Goal: Task Accomplishment & Management: Complete application form

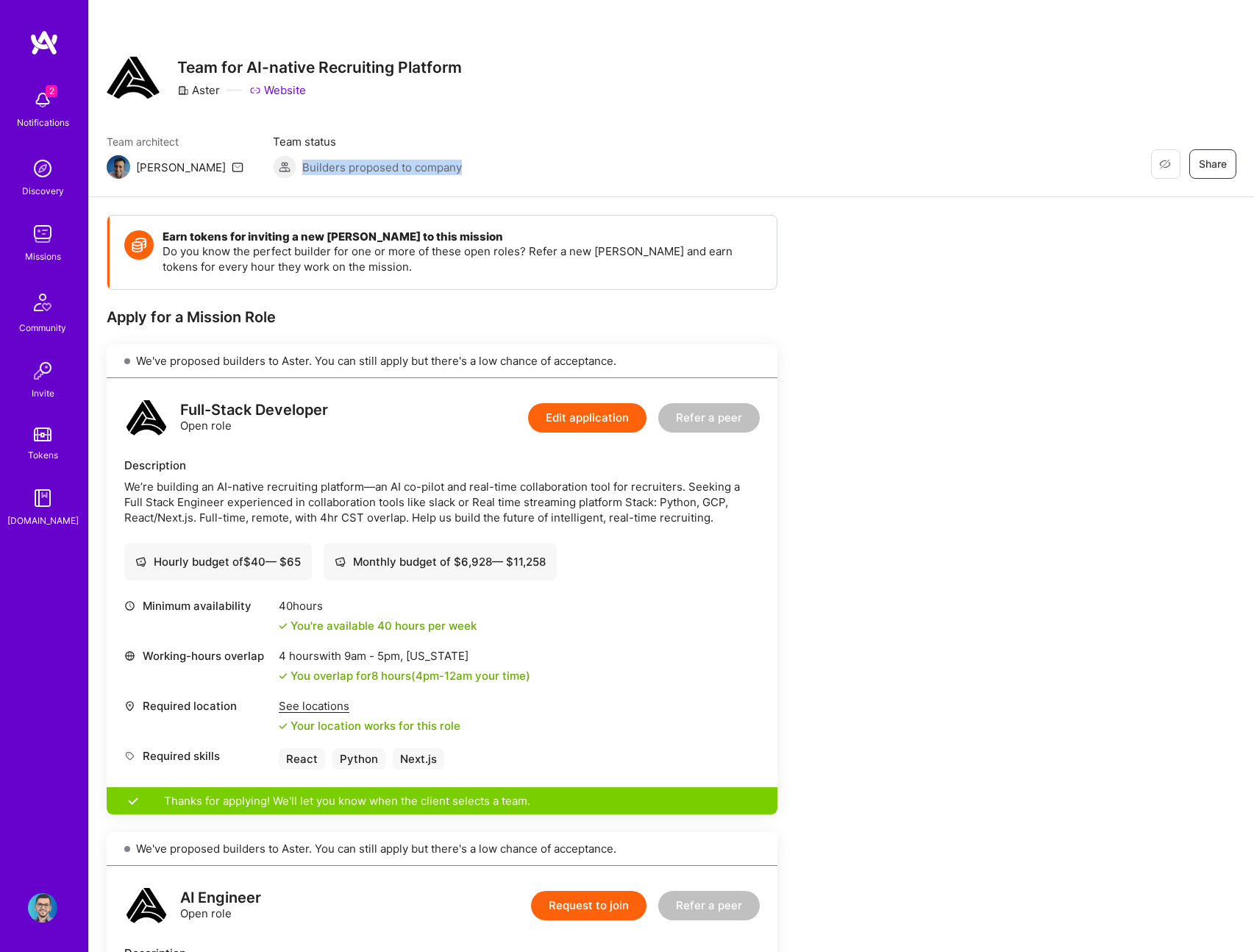
drag, startPoint x: 243, startPoint y: 166, endPoint x: 400, endPoint y: 162, distance: 157.1
click at [400, 162] on div "Team architect [PERSON_NAME] Team status Builders proposed to company Restore N…" at bounding box center [671, 157] width 1130 height 45
click at [401, 162] on div "Team architect [PERSON_NAME] Team status Builders proposed to company Restore N…" at bounding box center [671, 157] width 1130 height 45
click at [36, 107] on img at bounding box center [43, 100] width 29 height 29
click at [611, 127] on div "2 2 Notifications Discovery Missions Community Invite Tokens [DOMAIN_NAME] Prof…" at bounding box center [627, 783] width 1254 height 1566
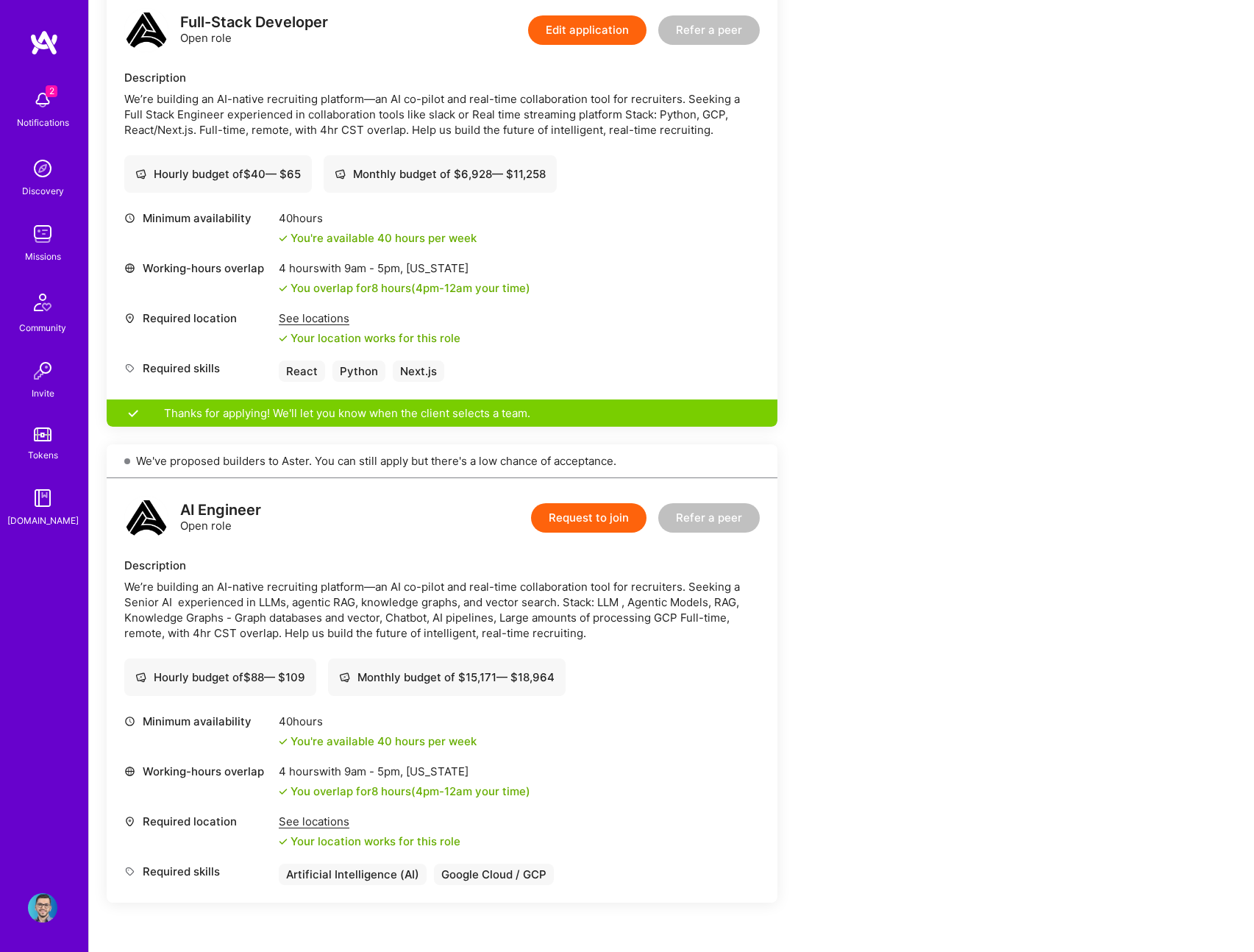
scroll to position [326, 0]
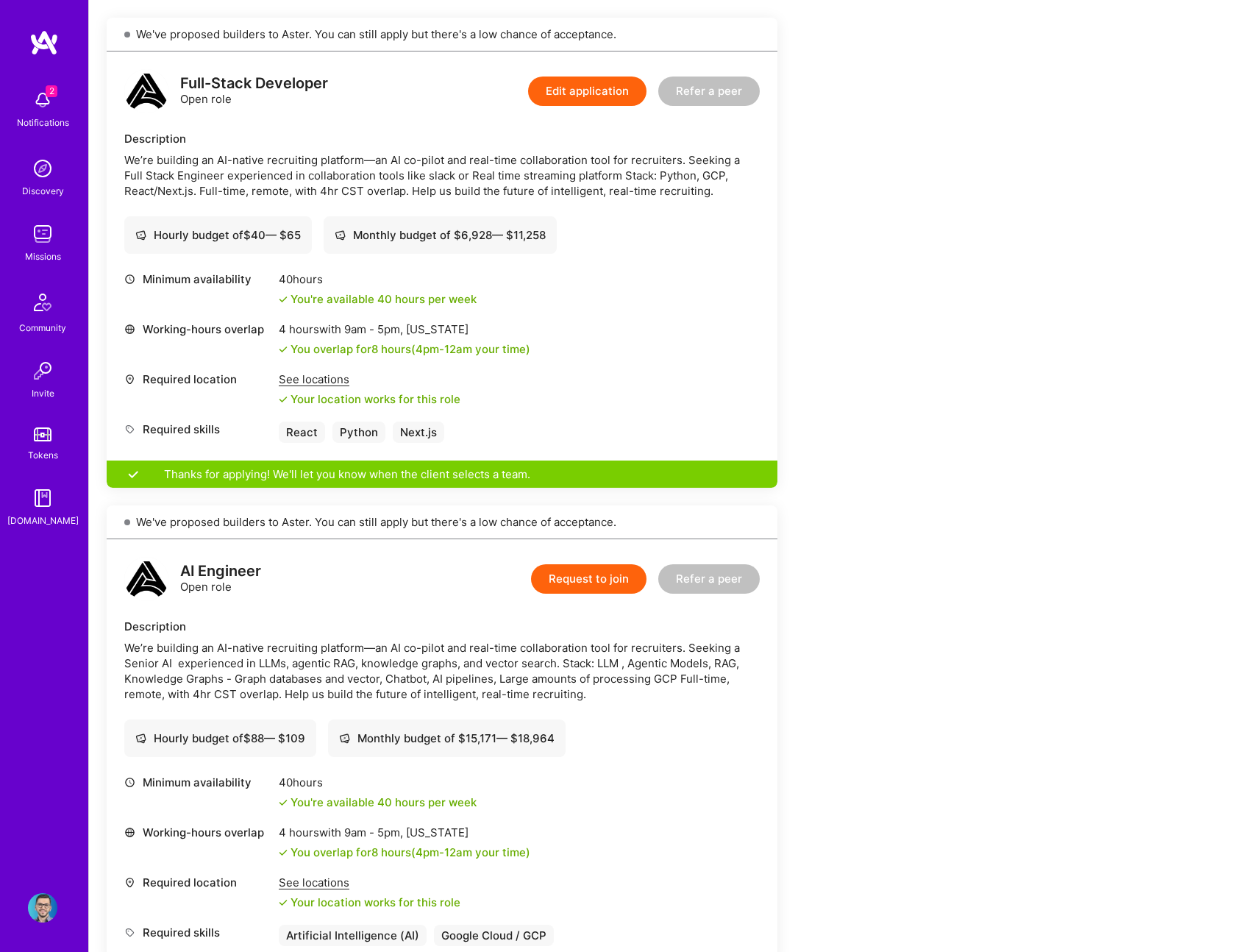
click at [40, 241] on img at bounding box center [43, 234] width 29 height 29
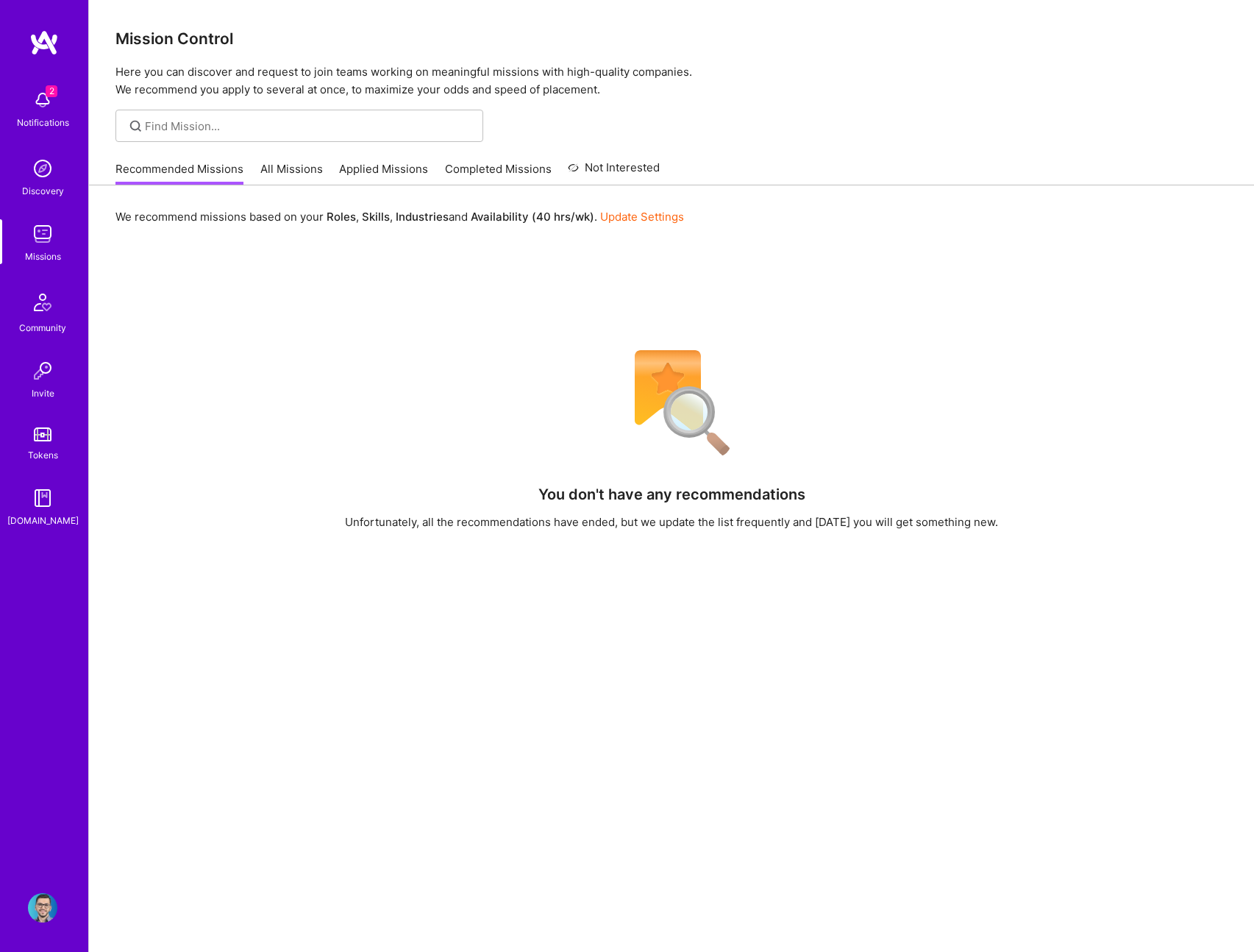
click at [298, 166] on link "All Missions" at bounding box center [291, 173] width 62 height 24
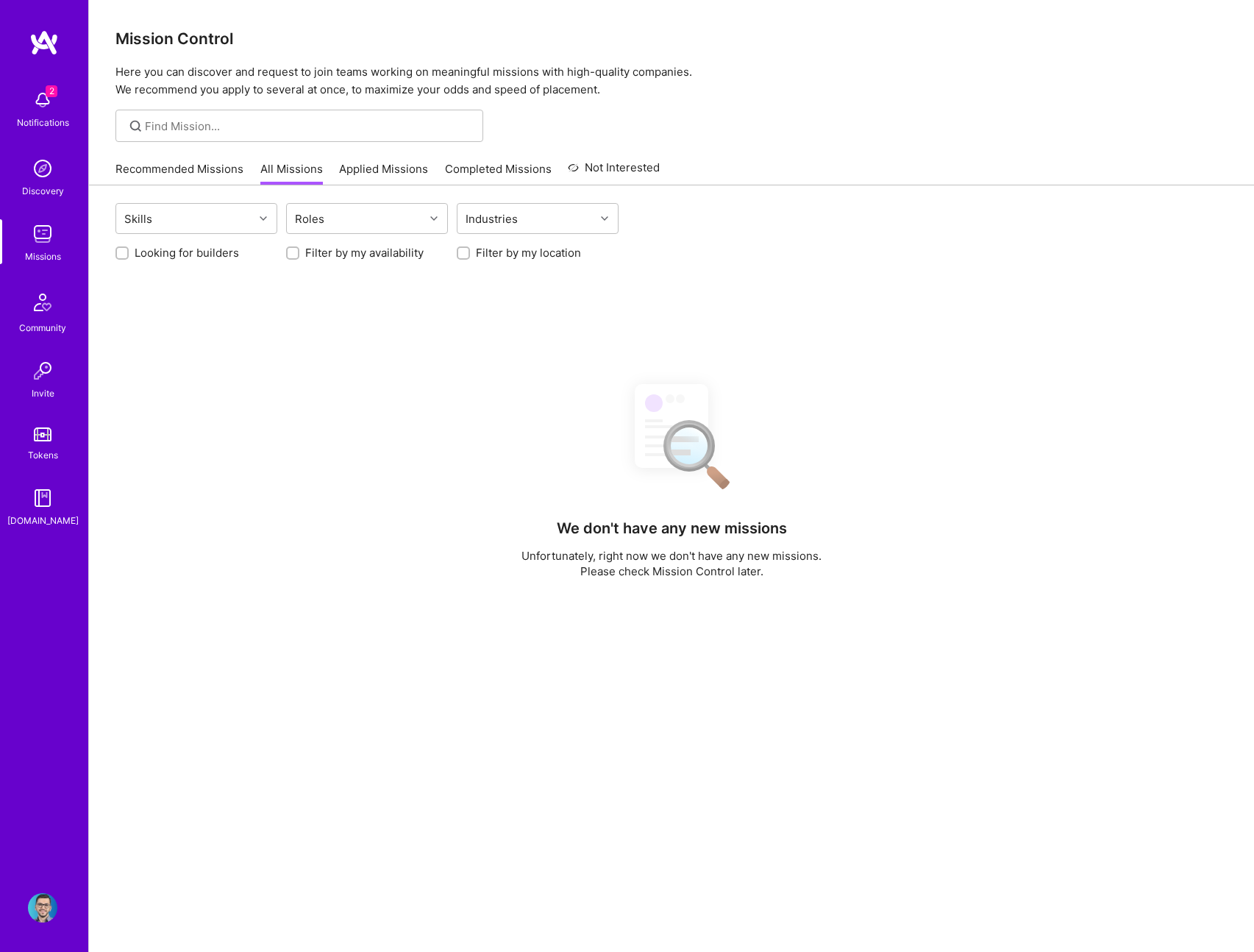
click at [377, 165] on link "Applied Missions" at bounding box center [383, 173] width 89 height 24
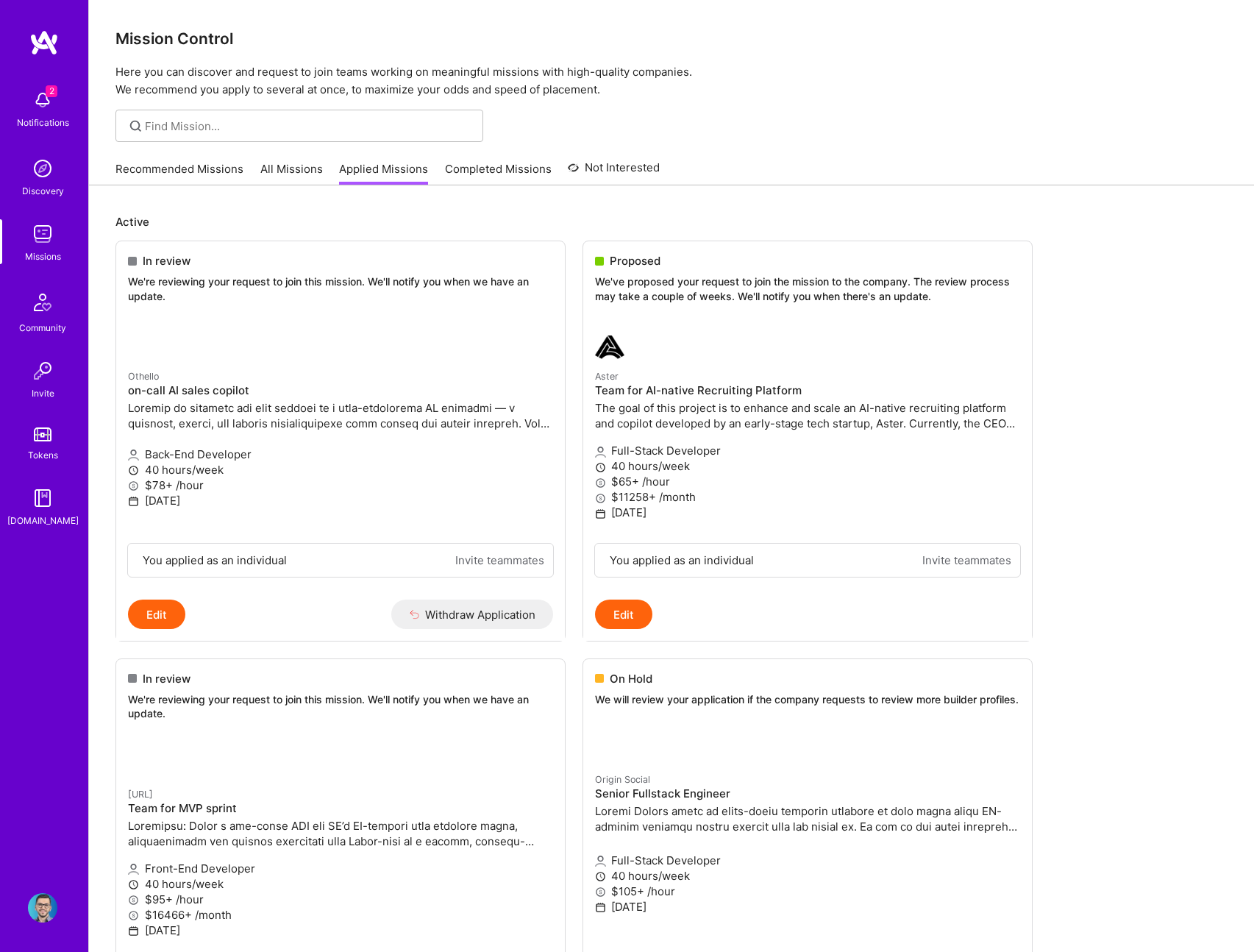
click at [541, 163] on link "Completed Missions" at bounding box center [499, 173] width 107 height 24
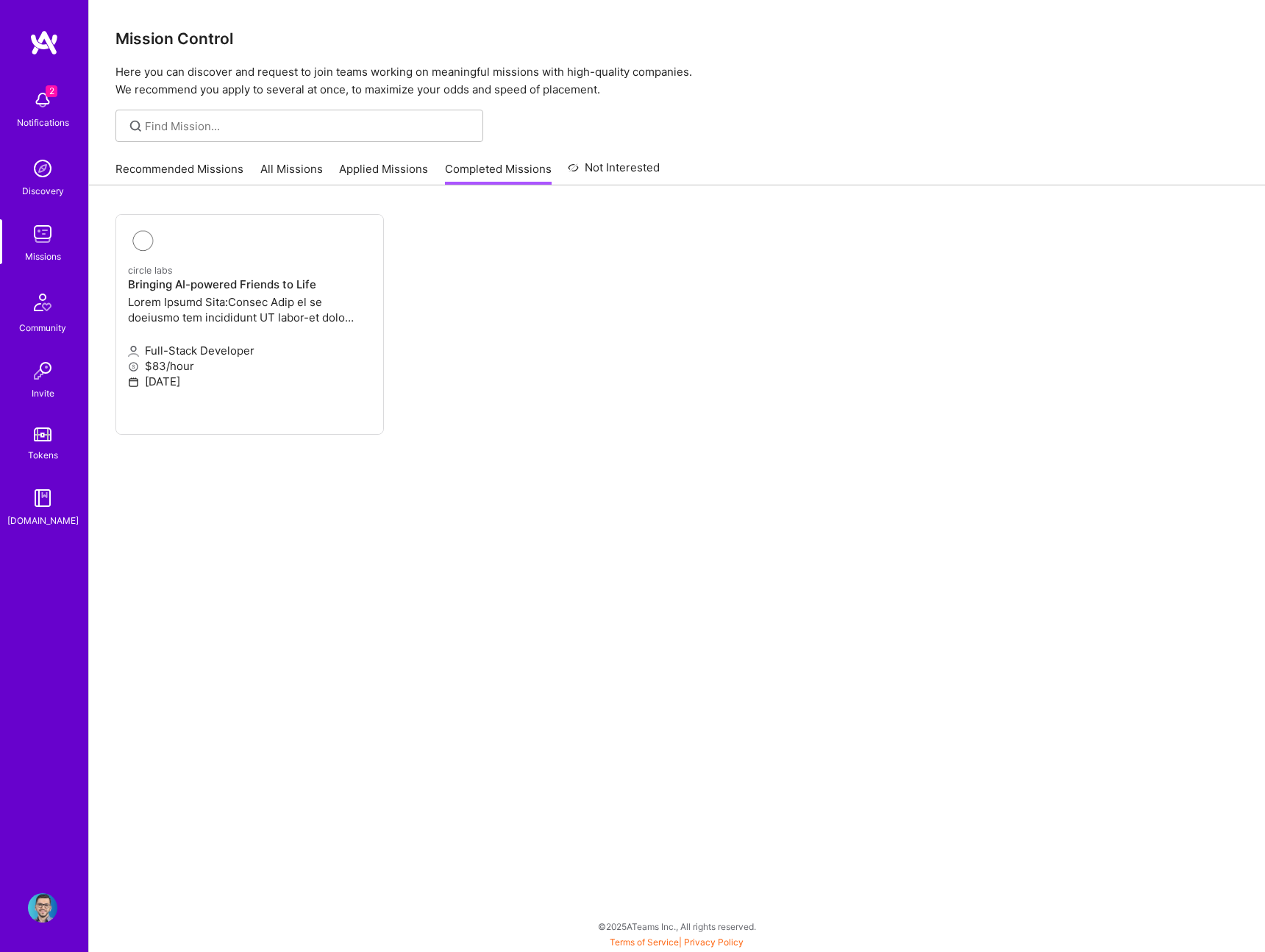
click at [395, 166] on link "Applied Missions" at bounding box center [383, 173] width 89 height 24
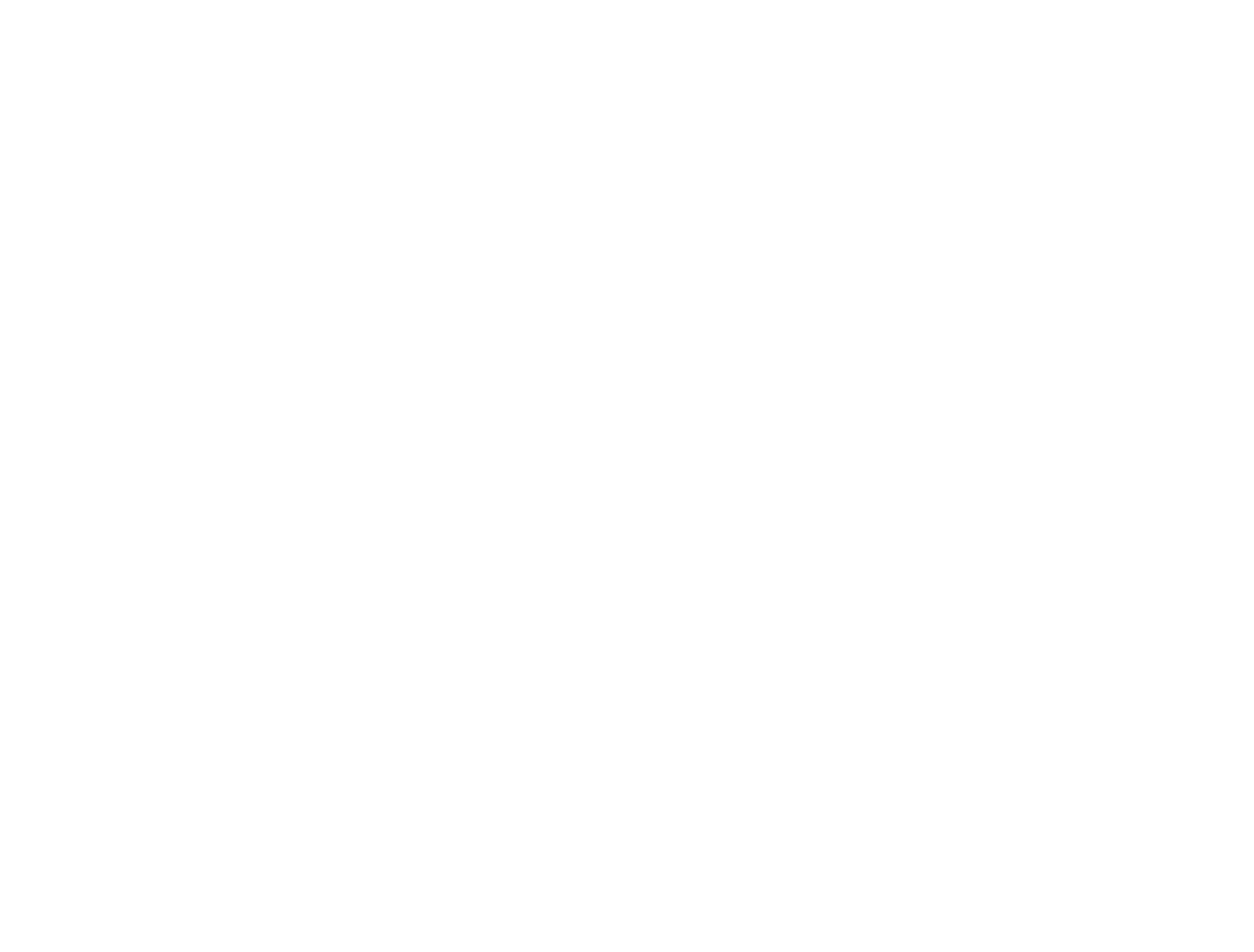
click at [0, 0] on div "Recommended Missions All Missions Applied Missions Completed Missions Not Inter…" at bounding box center [0, 0] width 0 height 0
click at [0, 0] on link "All Missions" at bounding box center [0, 0] width 0 height 0
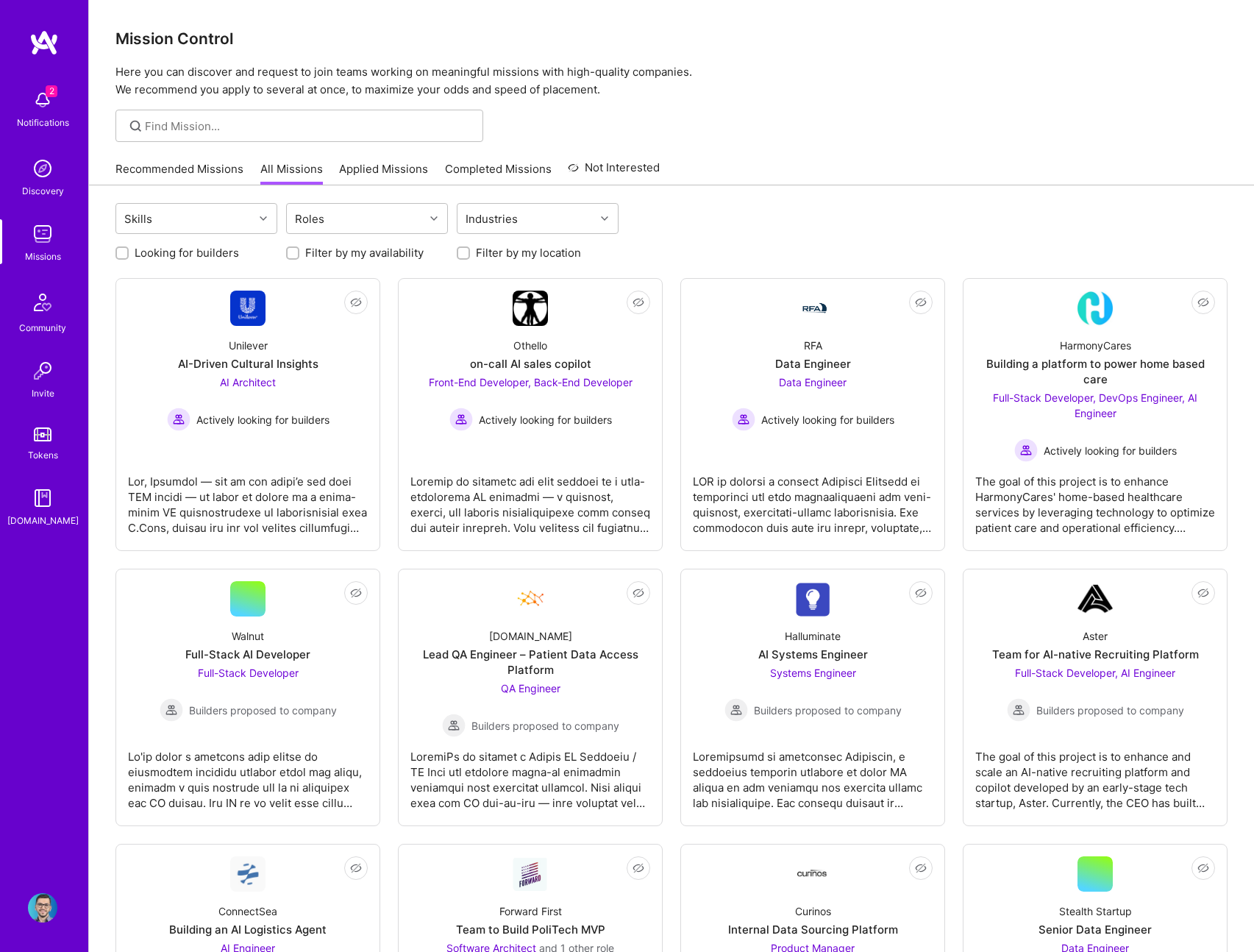
click at [200, 176] on link "Recommended Missions" at bounding box center [179, 173] width 128 height 24
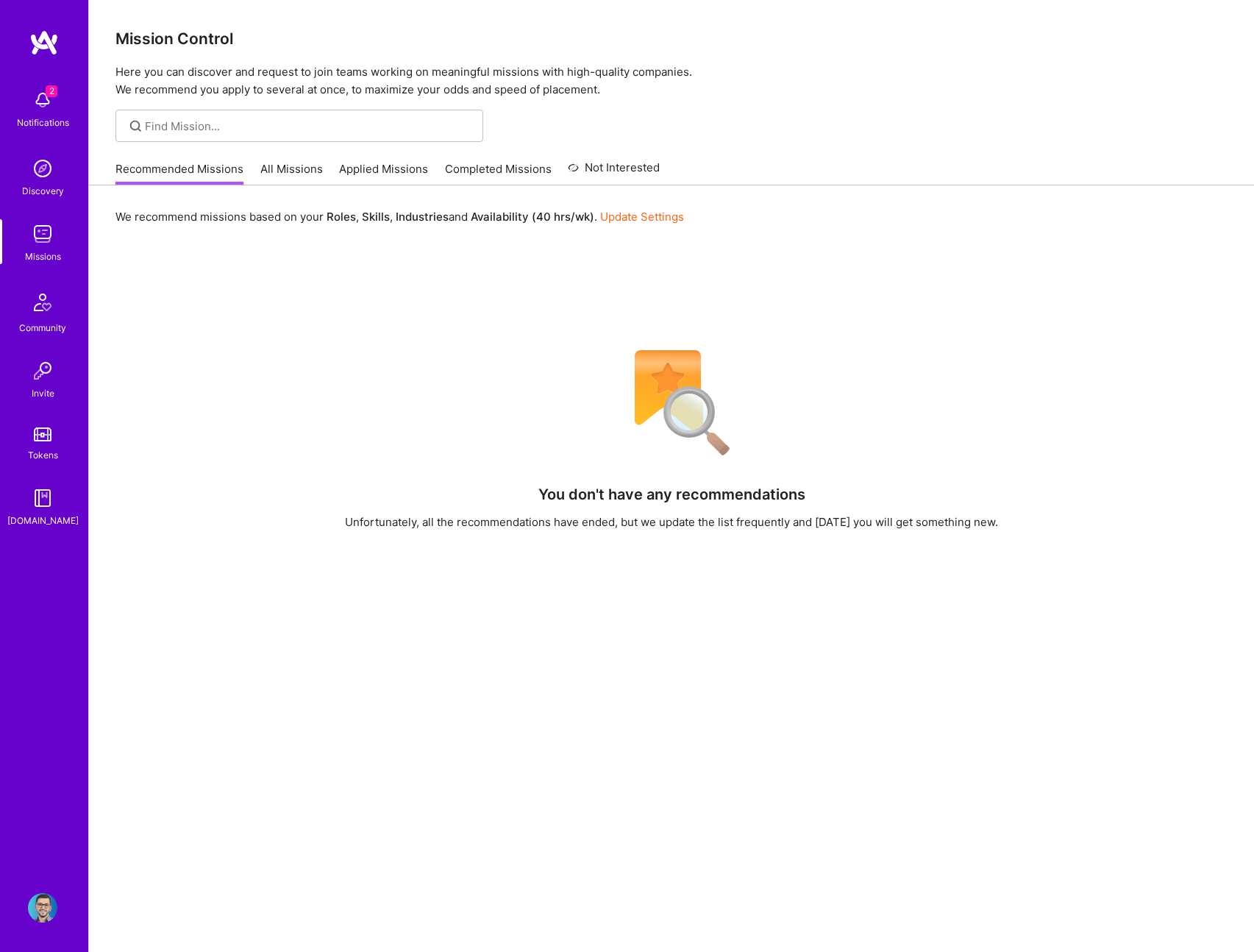
click at [286, 158] on div "Recommended Missions All Missions Applied Missions Completed Missions Not Inter…" at bounding box center [387, 168] width 544 height 32
click at [282, 169] on link "All Missions" at bounding box center [291, 173] width 62 height 24
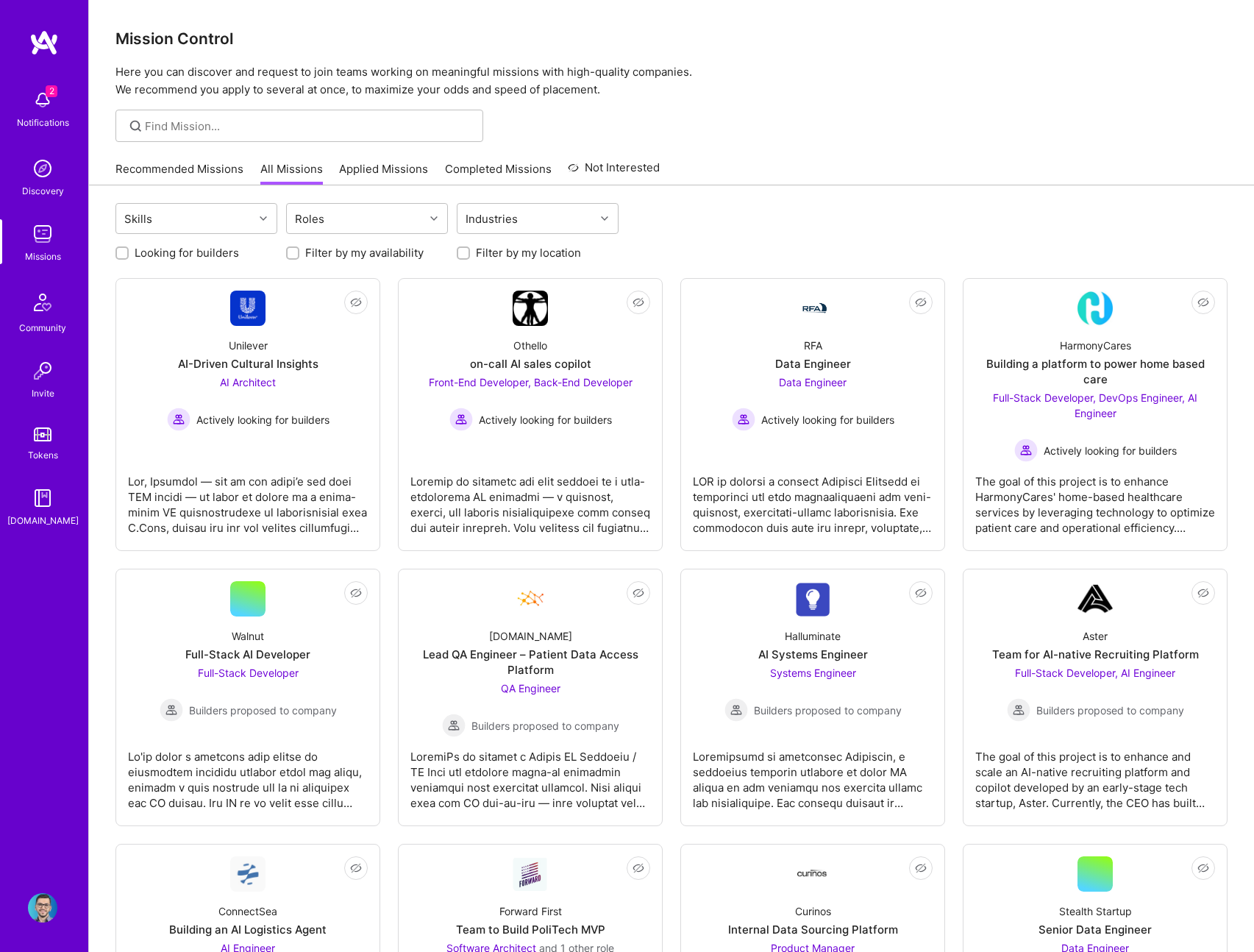
click at [282, 169] on link "All Missions" at bounding box center [291, 173] width 62 height 24
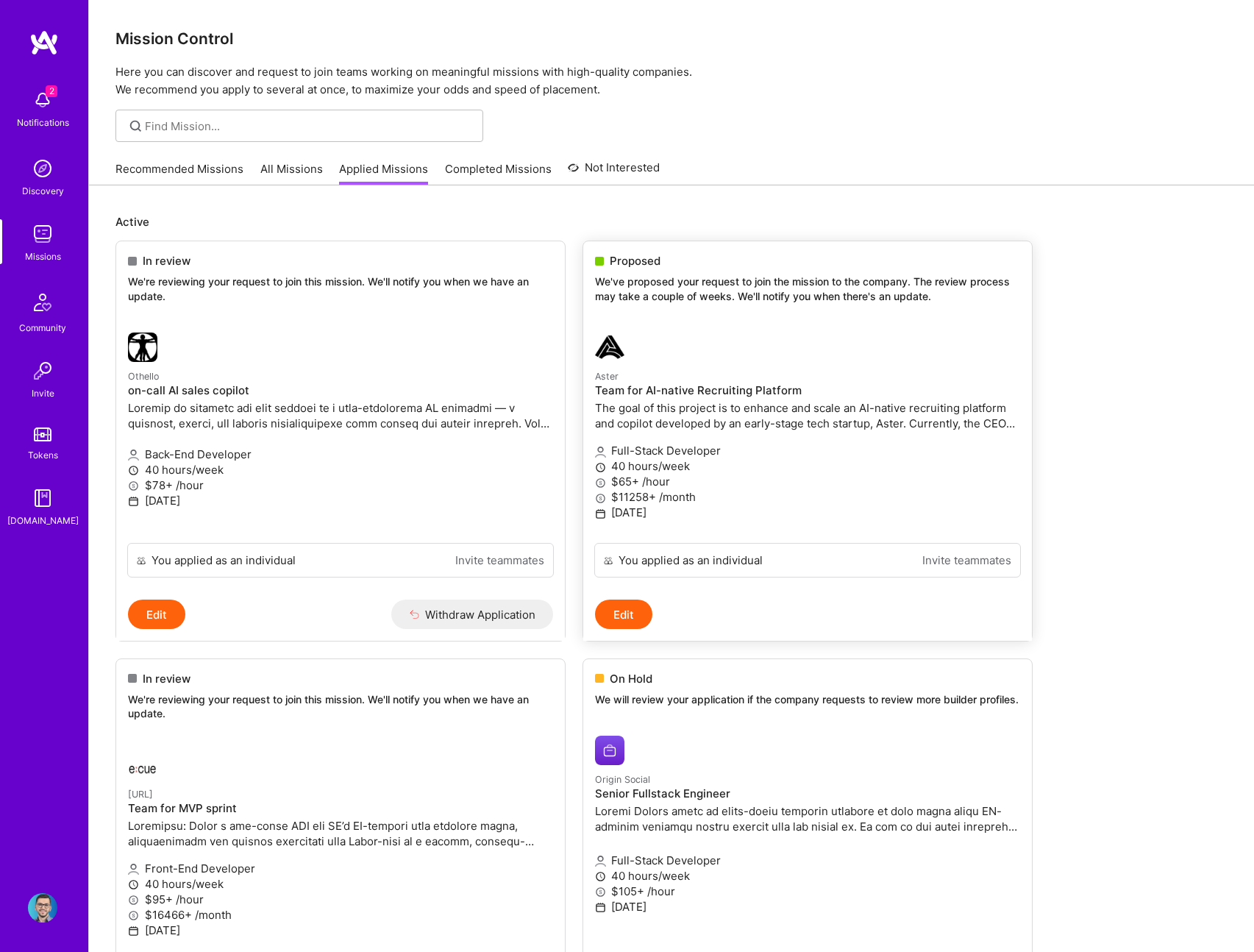
click at [772, 316] on div "Proposed We've proposed your request to join the mission to the company. The re…" at bounding box center [807, 280] width 448 height 79
click at [736, 407] on p "The goal of this project is to enhance and scale an AI-native recruiting platfo…" at bounding box center [807, 415] width 425 height 31
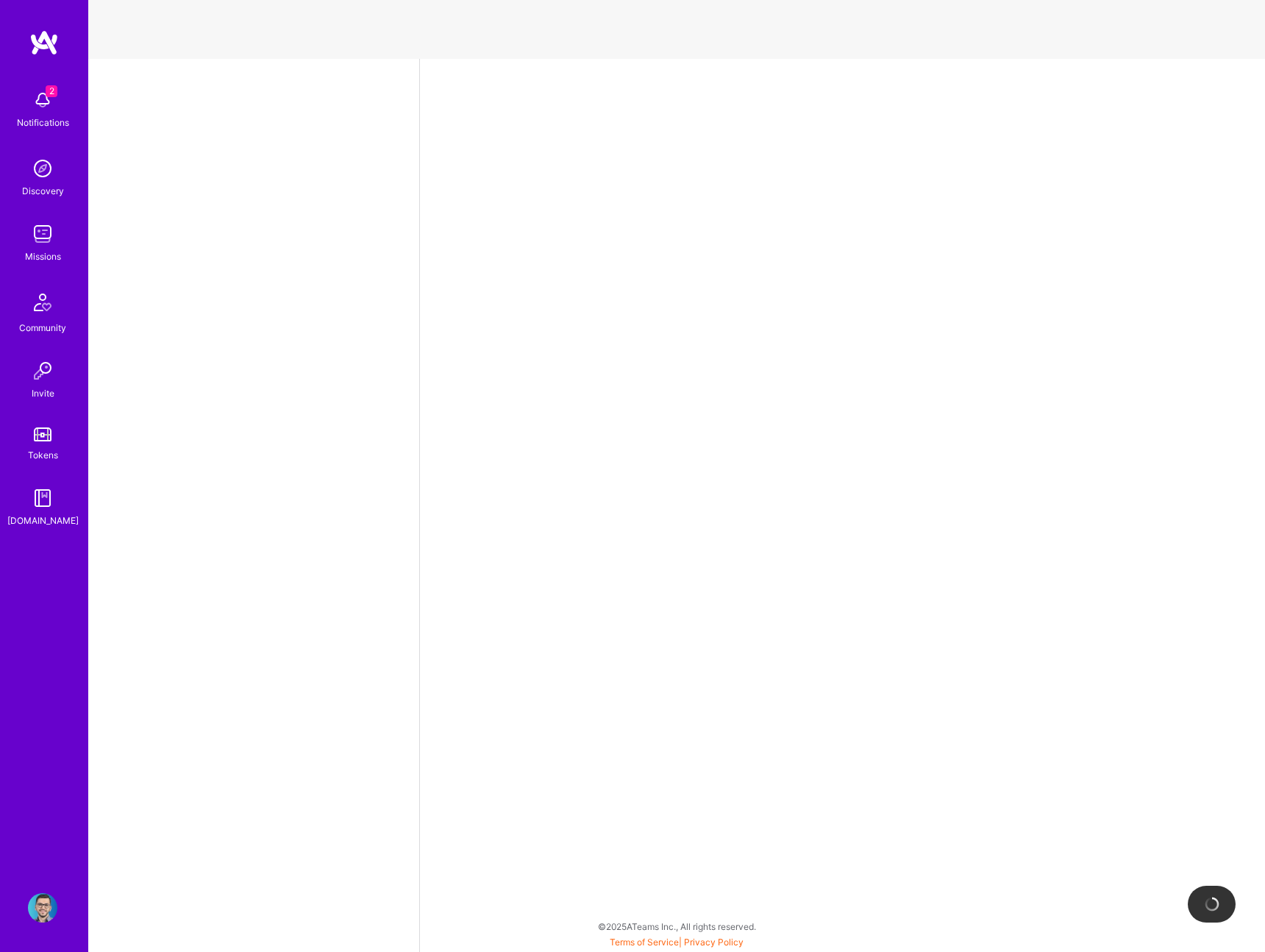
select select "RO"
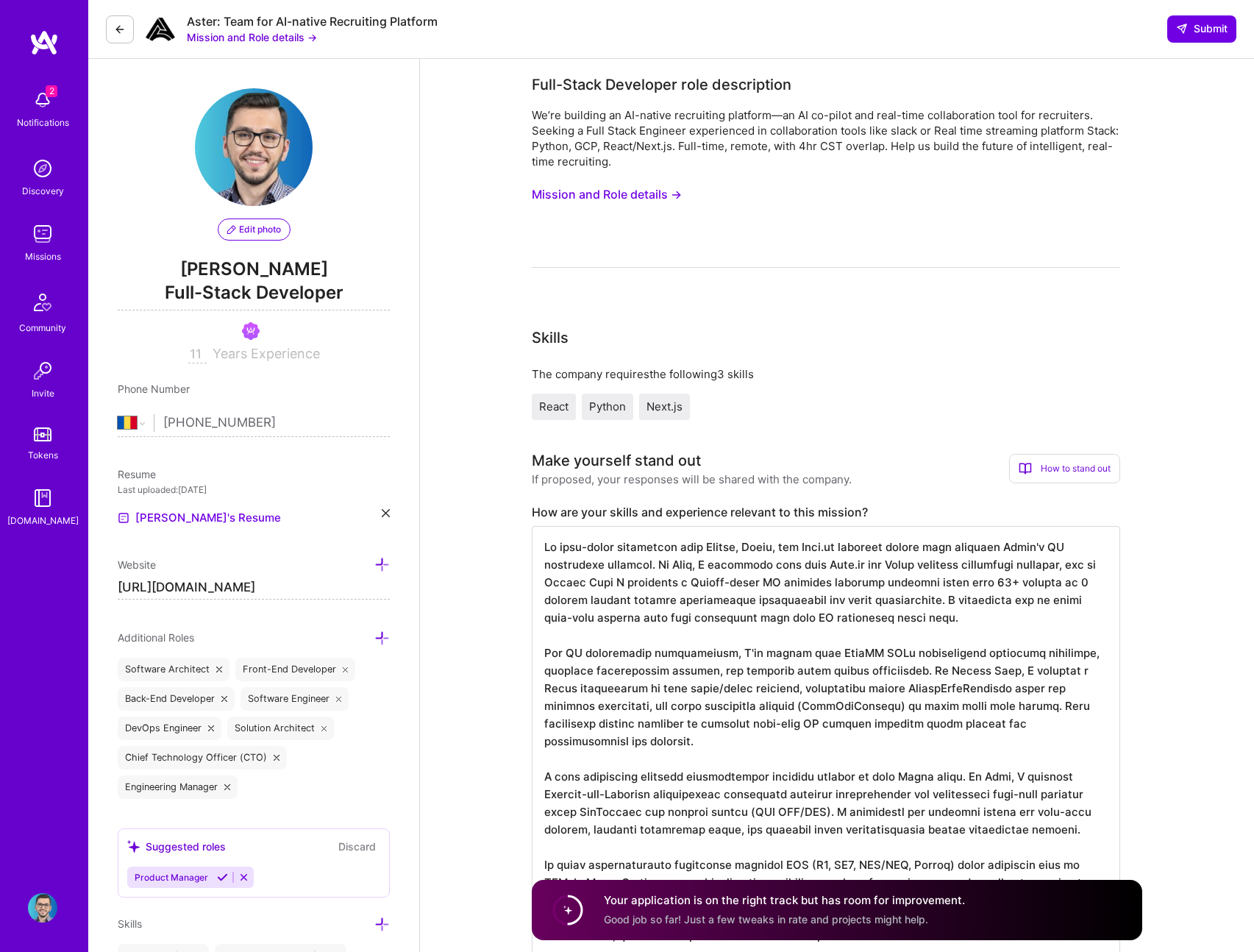
click at [296, 34] on button "Mission and Role details →" at bounding box center [251, 36] width 130 height 15
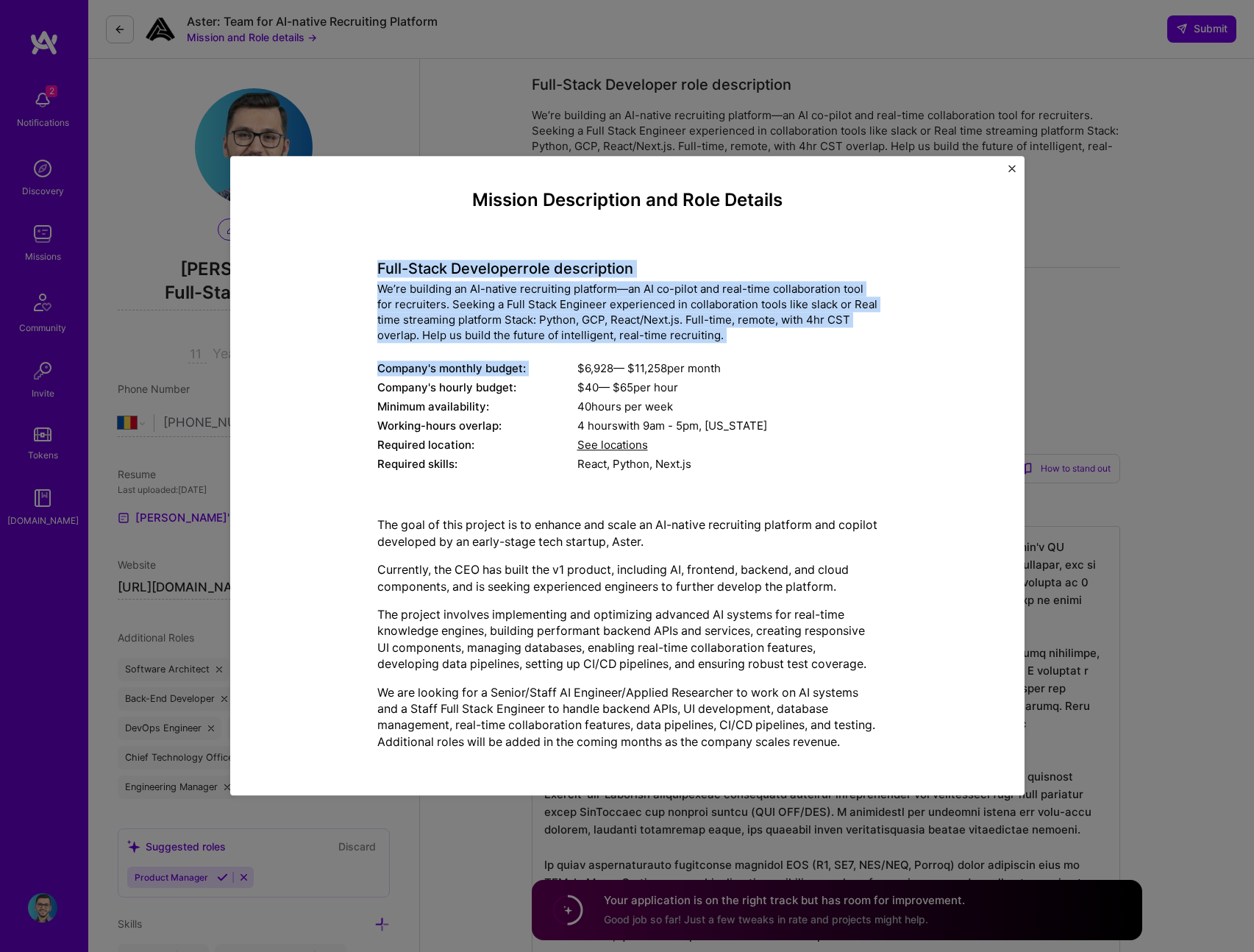
drag, startPoint x: 369, startPoint y: 266, endPoint x: 748, endPoint y: 335, distance: 385.2
click at [747, 336] on div "Mission Description and Role Details Full-Stack Developer role description We’r…" at bounding box center [627, 475] width 726 height 571
click at [748, 334] on div "We’re building an AI-native recruiting platform—an AI co-pilot and real-time co…" at bounding box center [627, 313] width 500 height 61
drag, startPoint x: 747, startPoint y: 331, endPoint x: 360, endPoint y: 244, distance: 396.7
click at [360, 244] on div "Mission Description and Role Details Full-Stack Developer role description We’r…" at bounding box center [627, 475] width 726 height 571
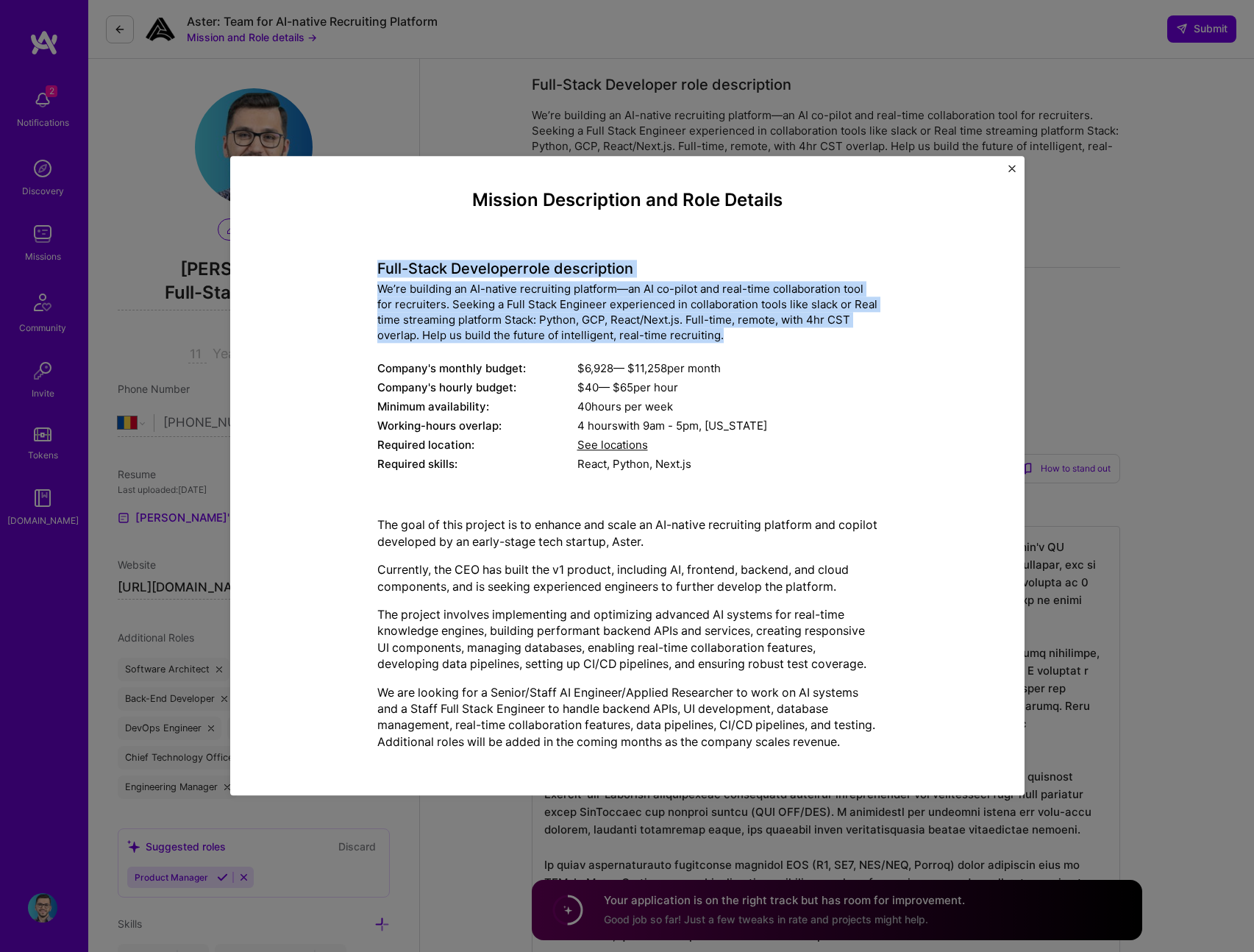
click at [360, 244] on div "Mission Description and Role Details Full-Stack Developer role description We’r…" at bounding box center [627, 475] width 726 height 571
drag, startPoint x: 360, startPoint y: 246, endPoint x: 805, endPoint y: 330, distance: 452.9
click at [805, 330] on div "Mission Description and Role Details Full-Stack Developer role description We’r…" at bounding box center [627, 475] width 726 height 571
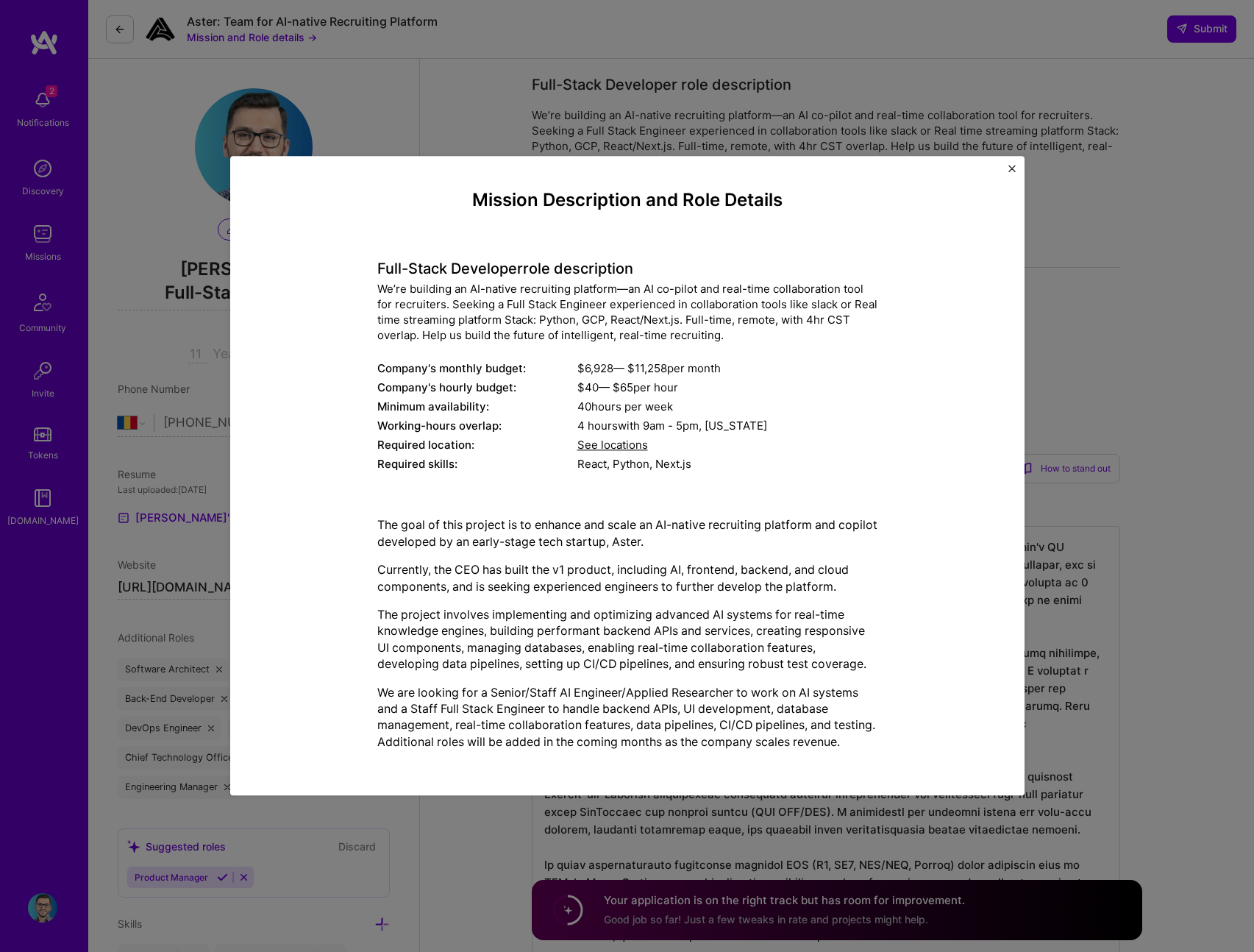
click at [781, 322] on div "We’re building an AI-native recruiting platform—an AI co-pilot and real-time co…" at bounding box center [627, 313] width 500 height 61
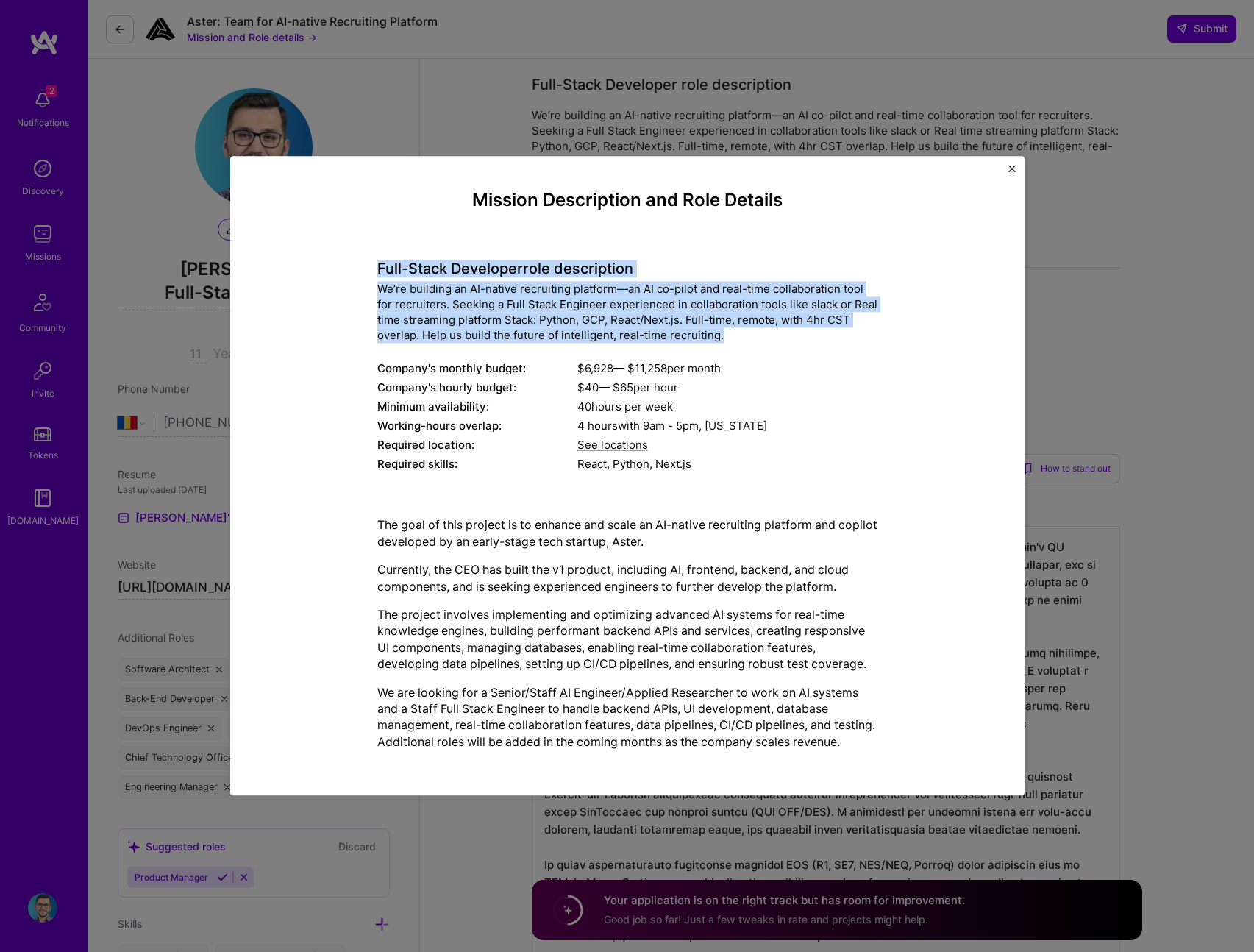
drag, startPoint x: 768, startPoint y: 321, endPoint x: 351, endPoint y: 261, distance: 421.3
click at [351, 261] on div "Mission Description and Role Details Full-Stack Developer role description We’r…" at bounding box center [627, 475] width 726 height 571
drag, startPoint x: 351, startPoint y: 261, endPoint x: 729, endPoint y: 322, distance: 382.9
click at [729, 322] on div "Mission Description and Role Details Full-Stack Developer role description We’r…" at bounding box center [627, 475] width 726 height 571
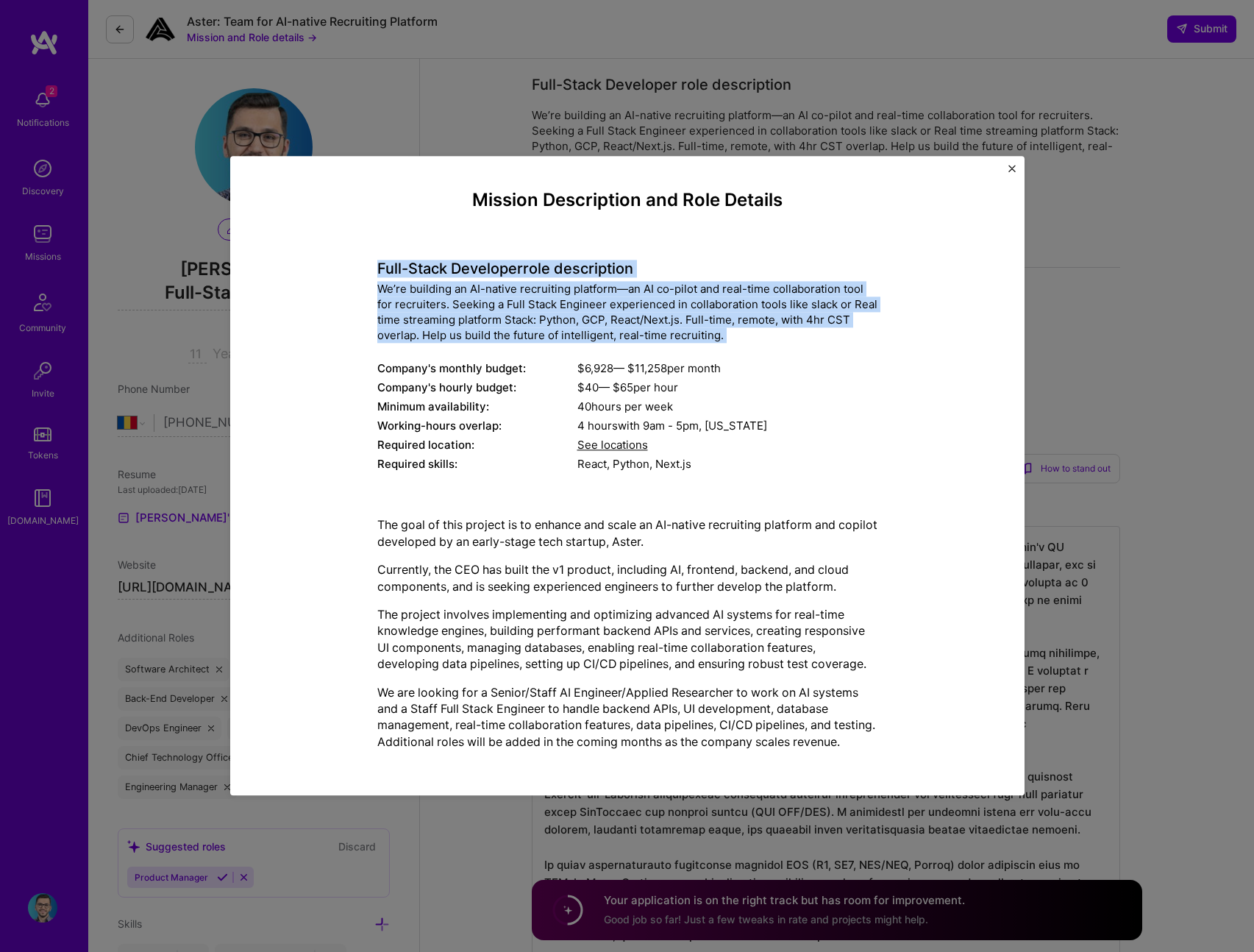
click at [732, 322] on div "We’re building an AI-native recruiting platform—an AI co-pilot and real-time co…" at bounding box center [627, 313] width 500 height 61
drag, startPoint x: 734, startPoint y: 322, endPoint x: 374, endPoint y: 262, distance: 365.0
click at [374, 262] on div "Mission Description and Role Details Full-Stack Developer role description We’r…" at bounding box center [627, 475] width 726 height 571
drag, startPoint x: 437, startPoint y: 262, endPoint x: 760, endPoint y: 331, distance: 330.3
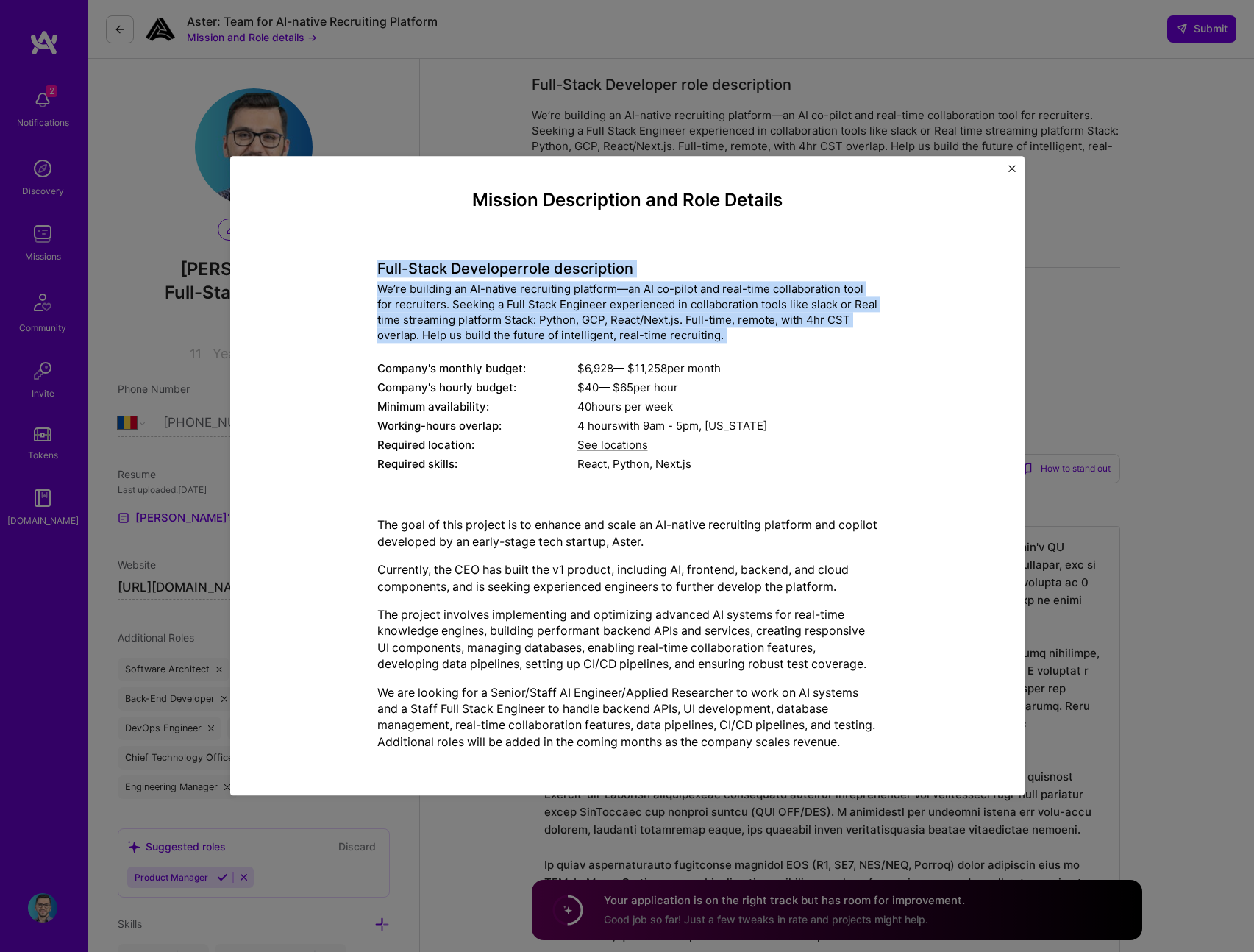
click at [760, 331] on div "Mission Description and Role Details Full-Stack Developer role description We’r…" at bounding box center [627, 475] width 726 height 571
click at [760, 331] on div "We’re building an AI-native recruiting platform—an AI co-pilot and real-time co…" at bounding box center [627, 313] width 500 height 61
drag, startPoint x: 758, startPoint y: 331, endPoint x: 332, endPoint y: 263, distance: 431.4
click at [332, 263] on div "Mission Description and Role Details Full-Stack Developer role description We’r…" at bounding box center [627, 475] width 726 height 571
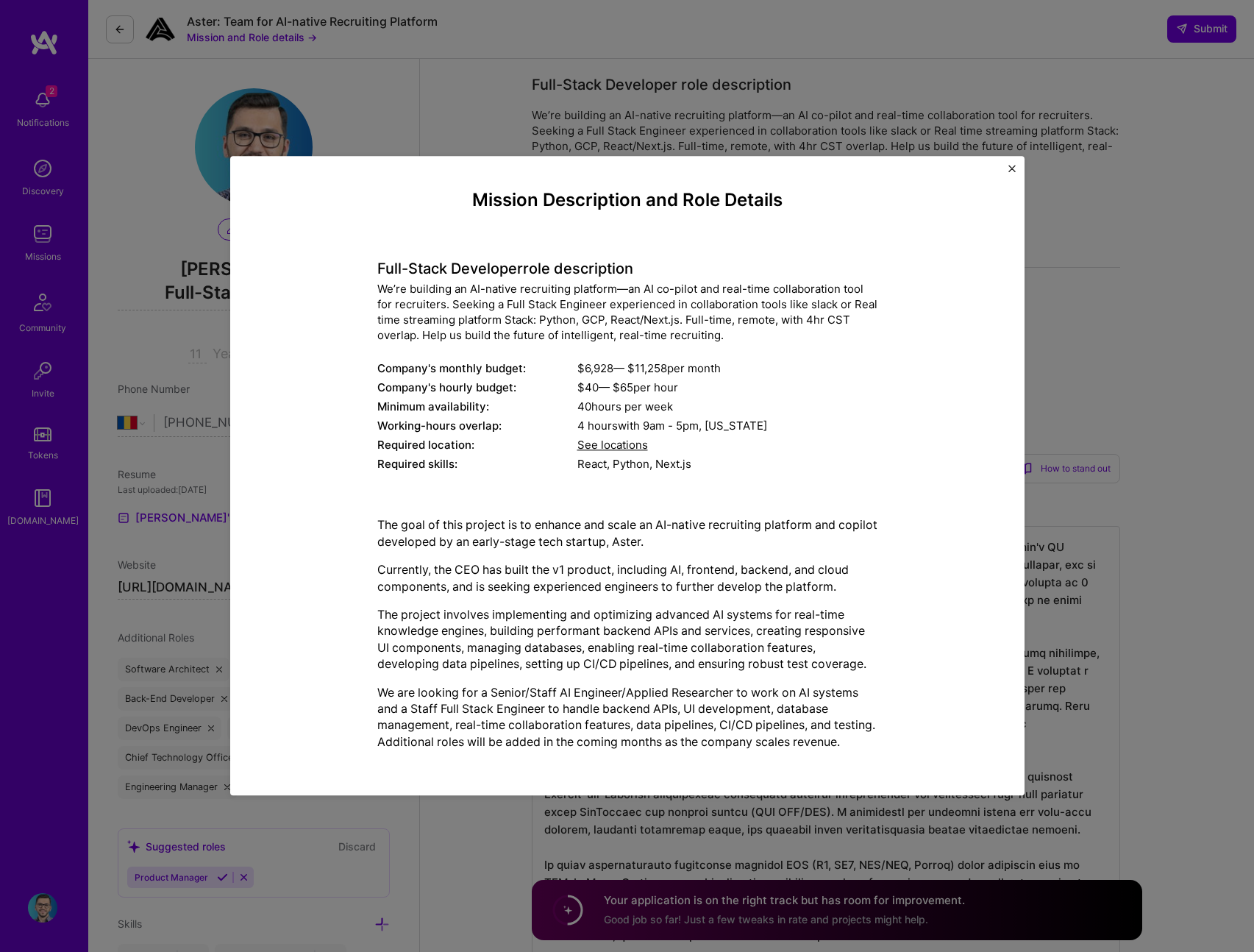
click at [372, 265] on div "Mission Description and Role Details Full-Stack Developer role description We’r…" at bounding box center [627, 475] width 726 height 571
click at [1008, 165] on img "Close" at bounding box center [1012, 168] width 7 height 7
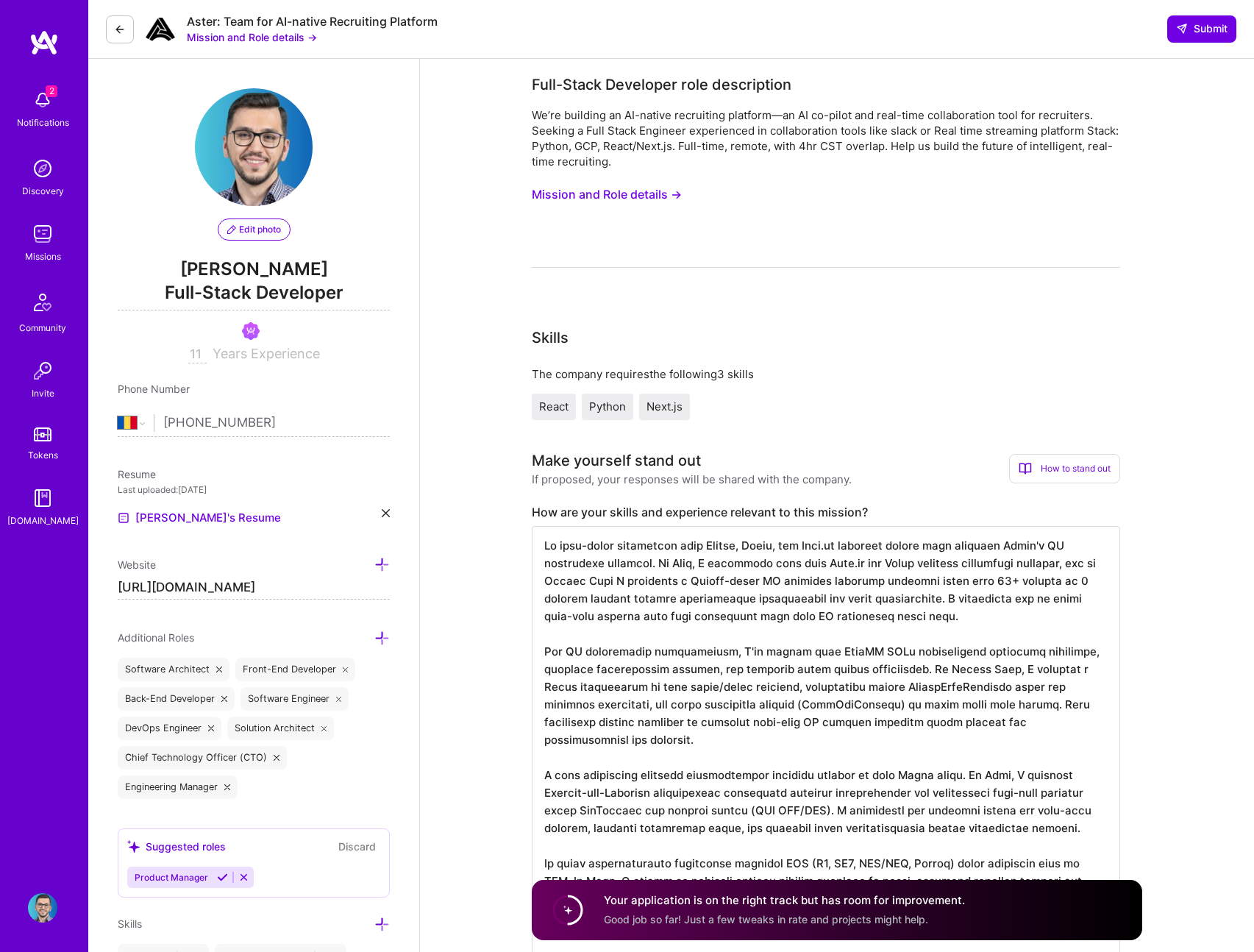
click at [623, 191] on button "Mission and Role details →" at bounding box center [607, 195] width 150 height 27
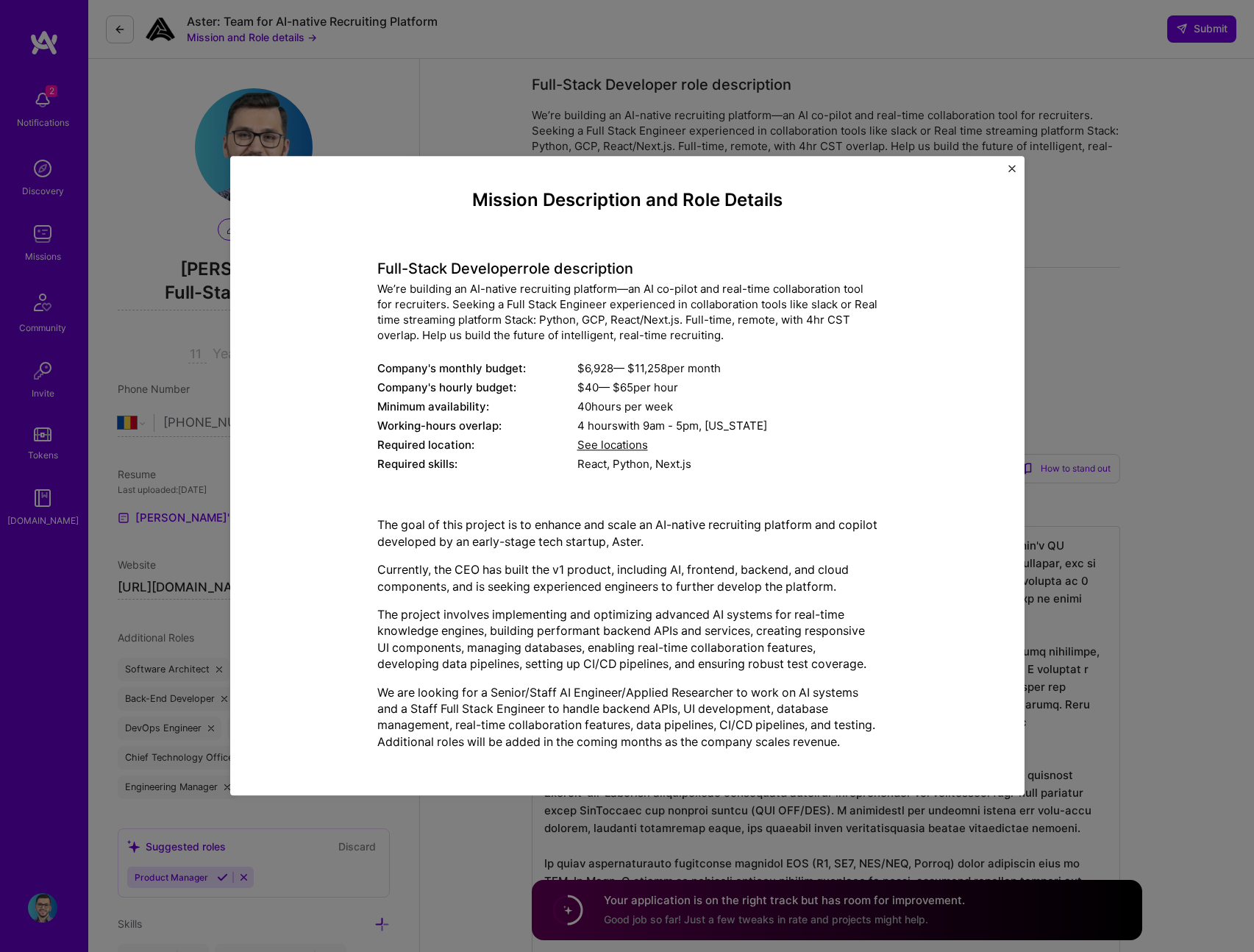
click at [1016, 164] on div "Mission Description and Role Details Full-Stack Developer role description We’r…" at bounding box center [627, 475] width 794 height 639
click at [1012, 165] on img "Close" at bounding box center [1012, 168] width 7 height 7
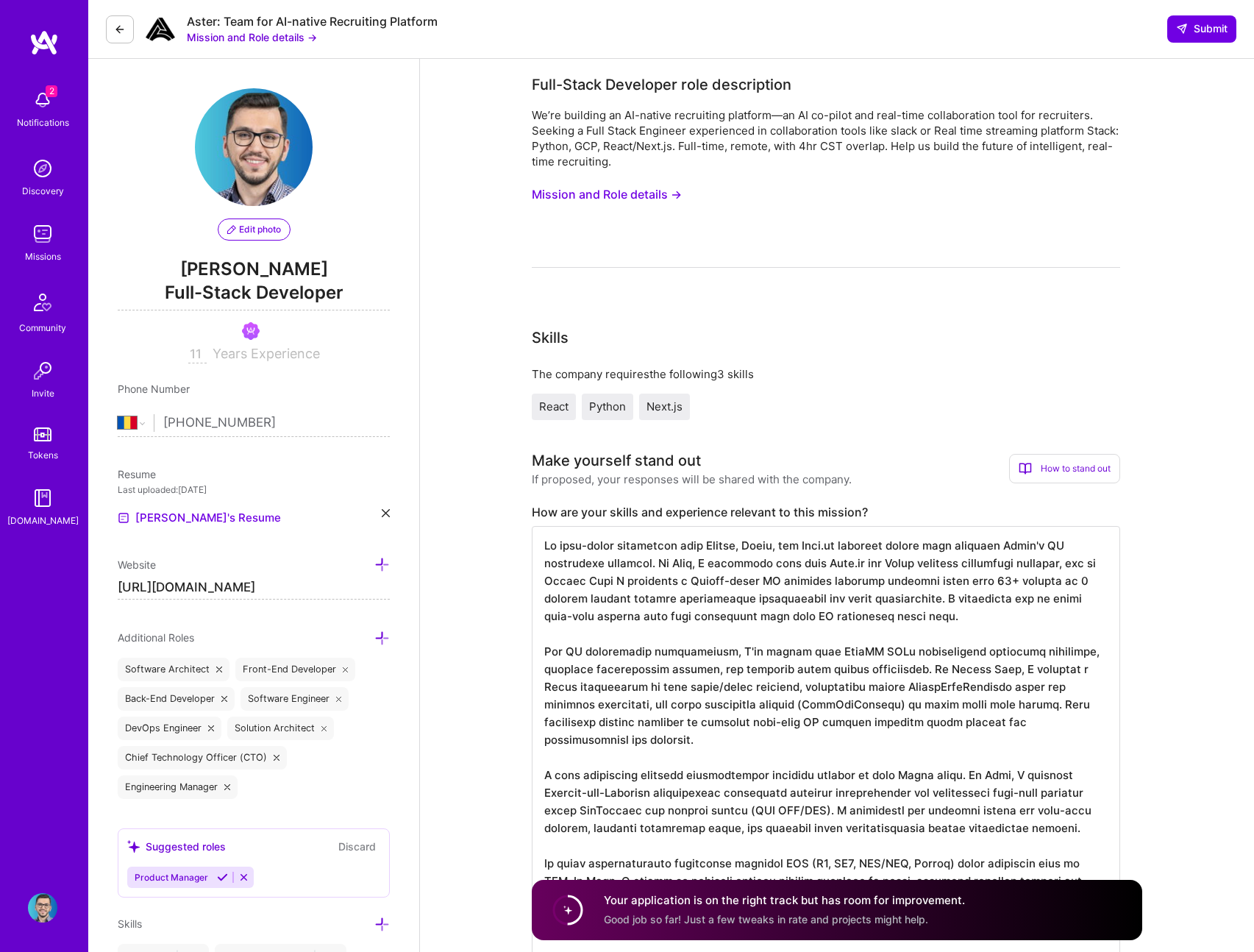
click at [214, 34] on button "Mission and Role details →" at bounding box center [251, 36] width 130 height 15
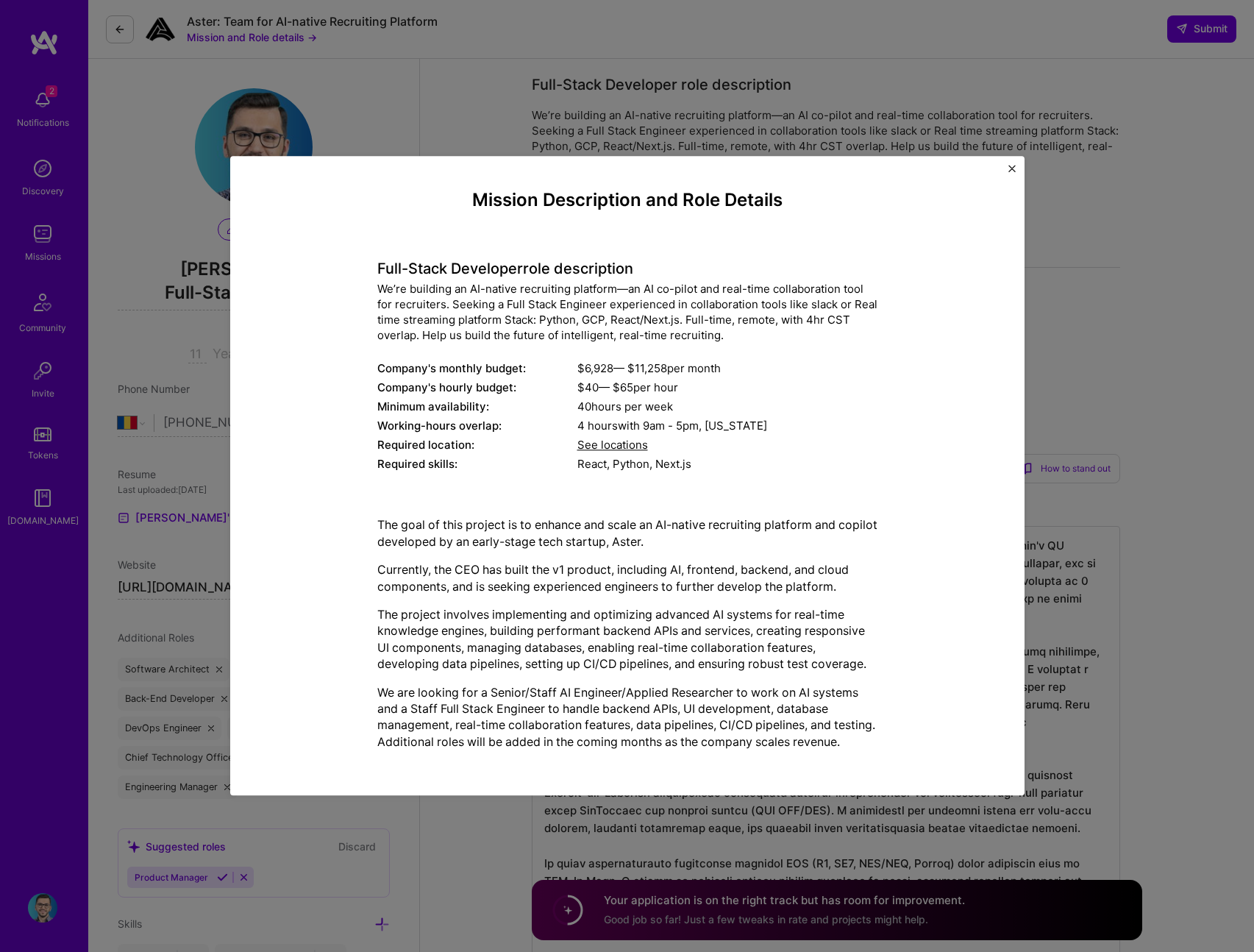
click at [350, 124] on div "Mission Description and Role Details Full-Stack Developer role description We’r…" at bounding box center [627, 476] width 1254 height 952
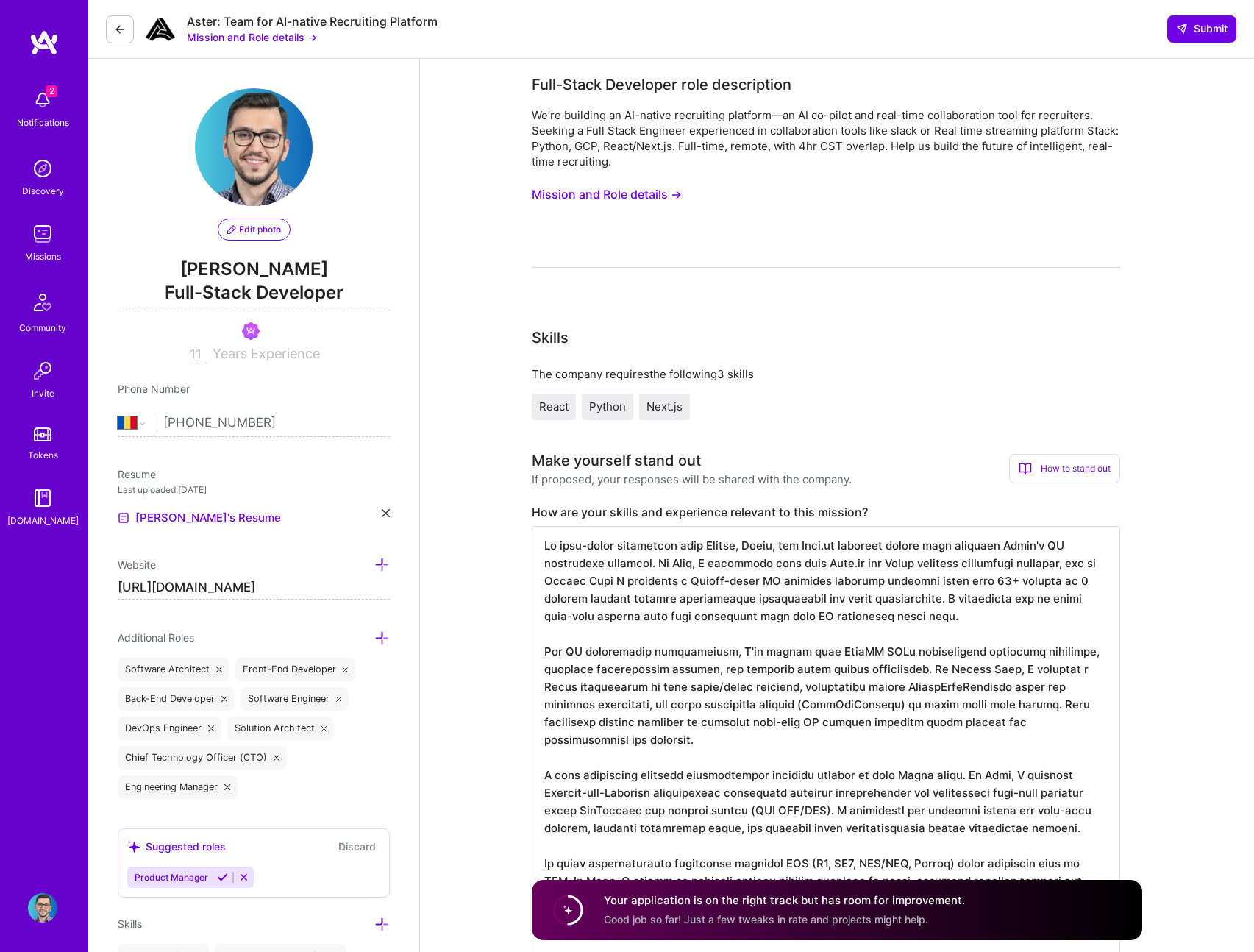
click at [107, 16] on button at bounding box center [120, 29] width 28 height 28
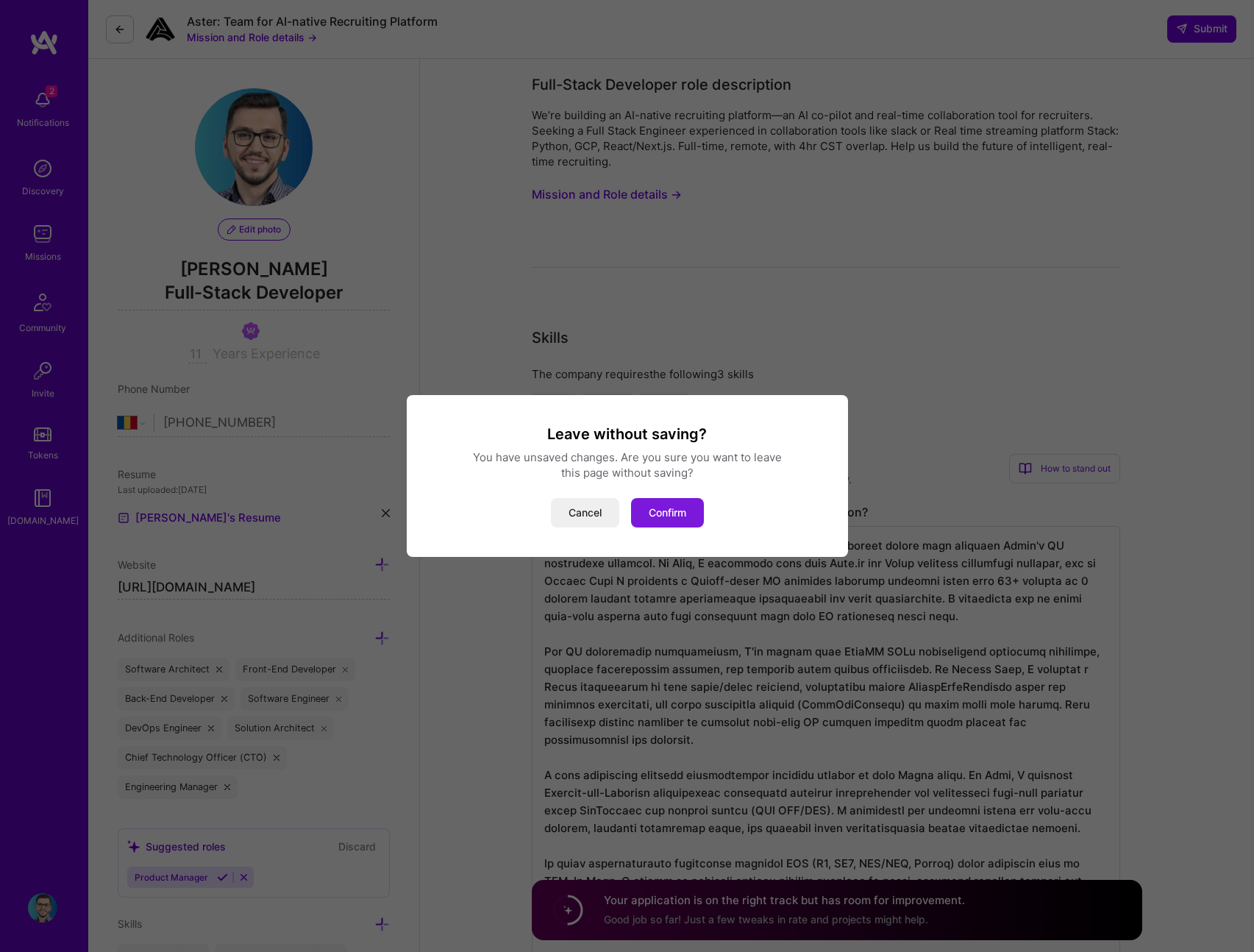
click at [660, 518] on button "Confirm" at bounding box center [667, 512] width 73 height 29
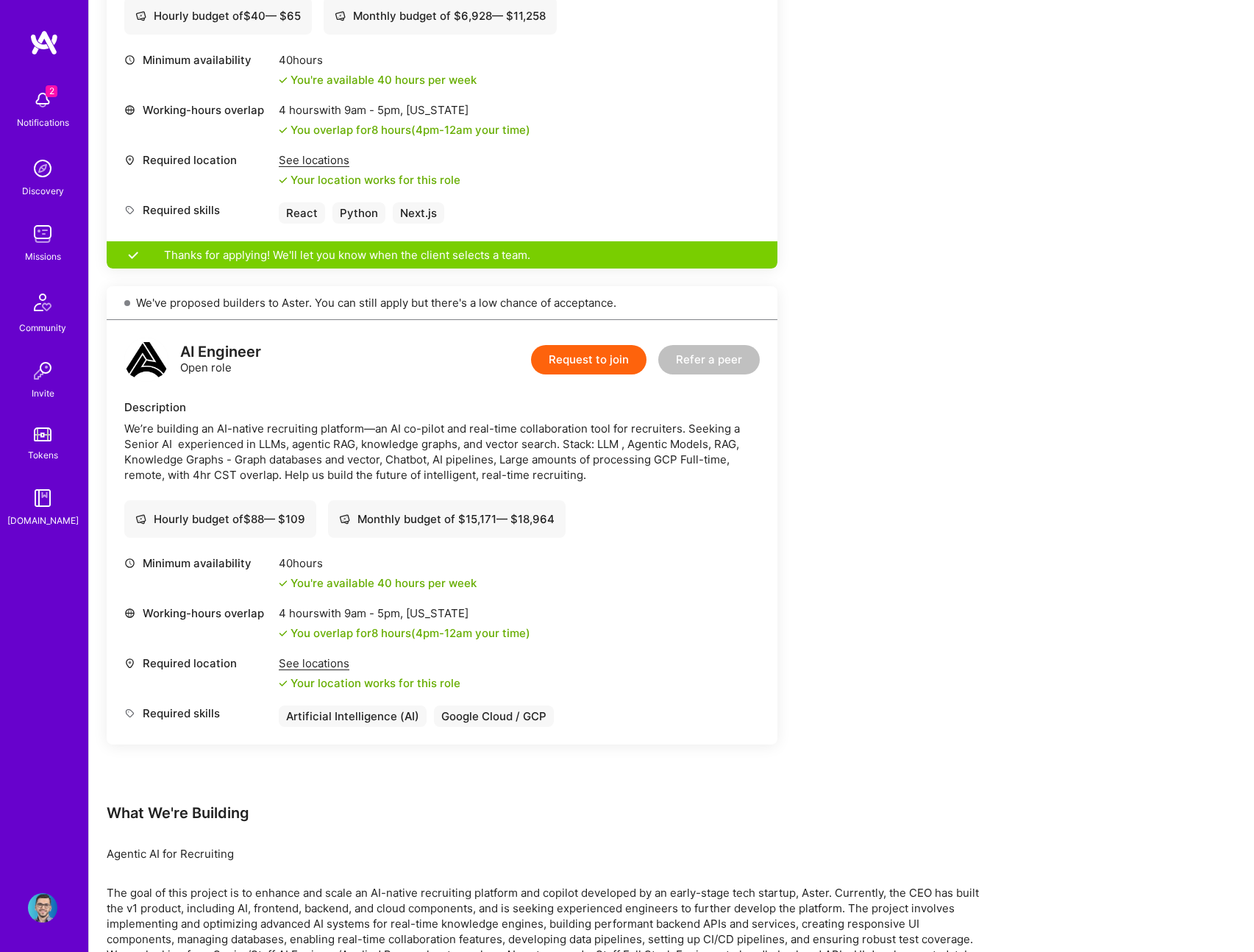
scroll to position [607, 0]
